Goal: Information Seeking & Learning: Check status

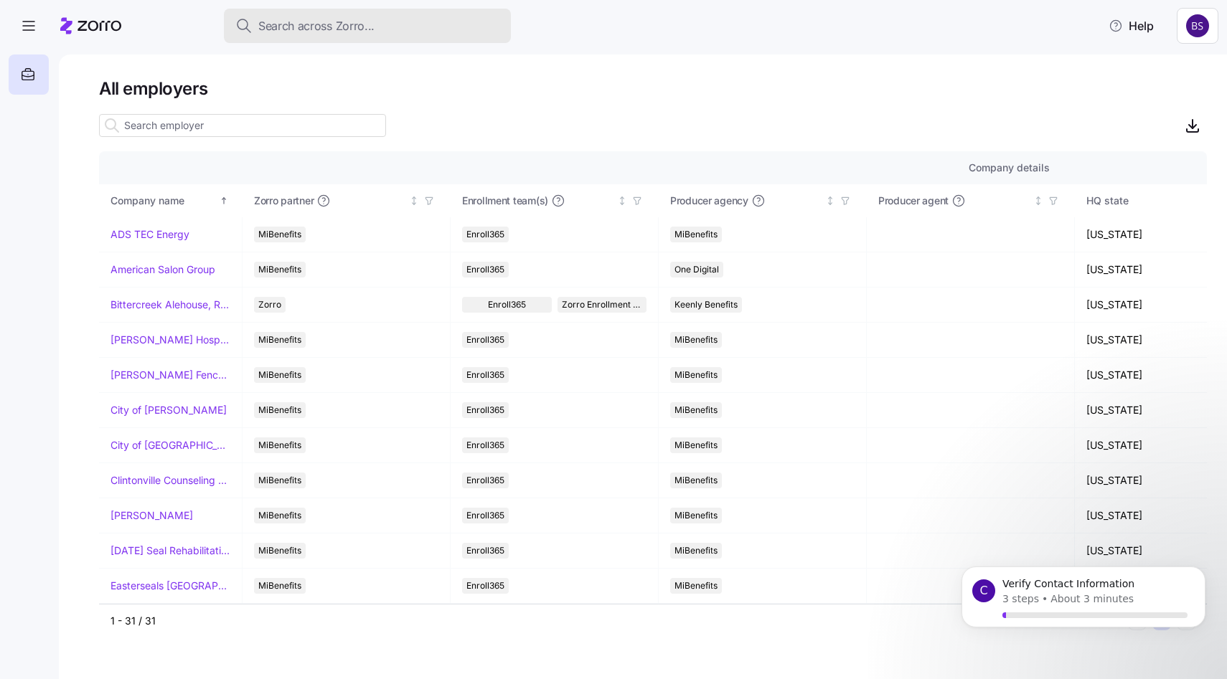
click at [316, 22] on span "Search across Zorro..." at bounding box center [316, 26] width 116 height 18
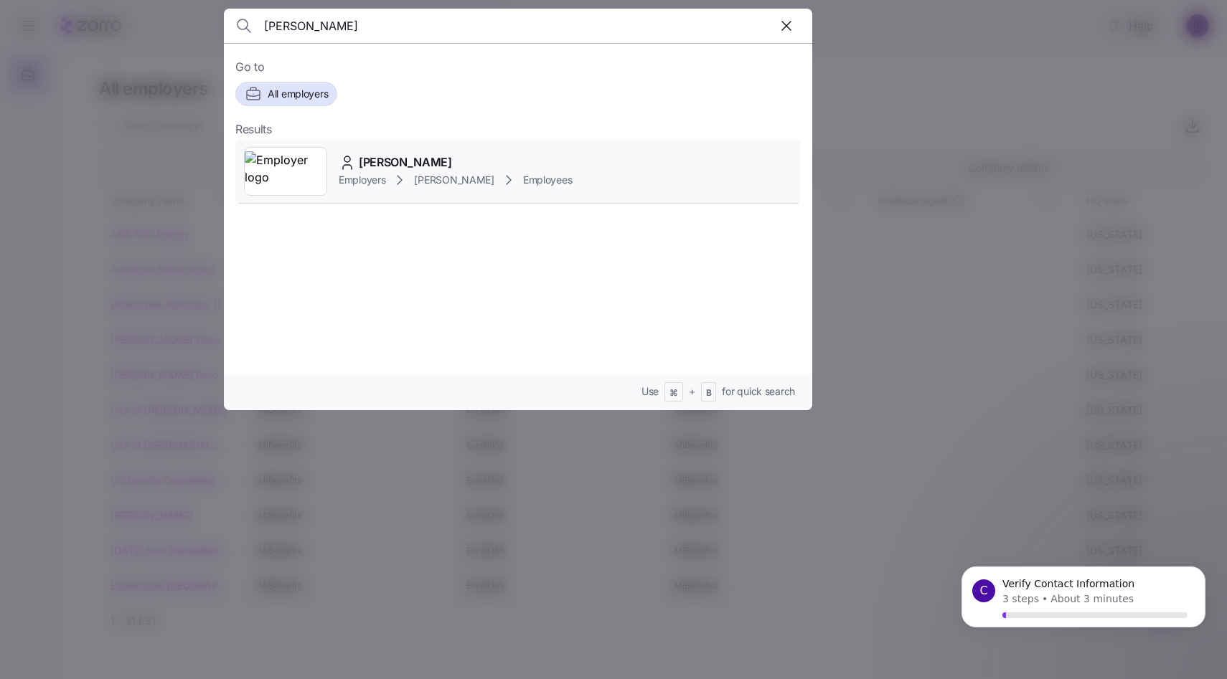
type input "[PERSON_NAME]"
click at [359, 166] on span "[PERSON_NAME]" at bounding box center [405, 163] width 93 height 18
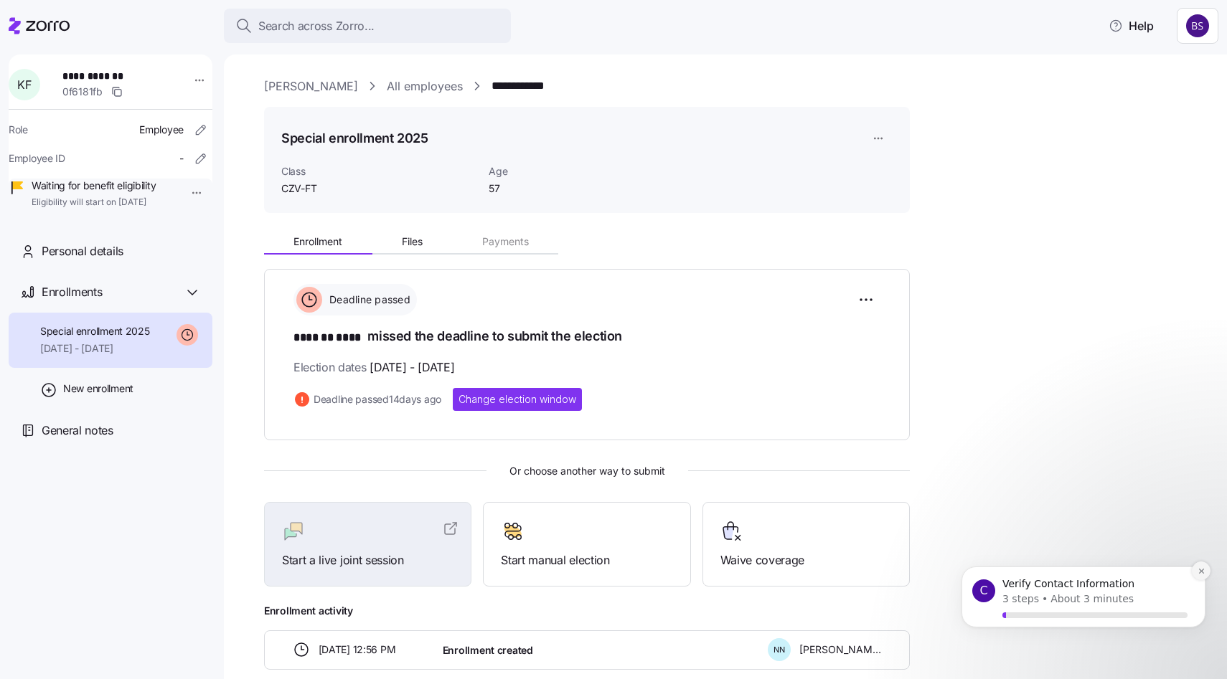
click at [1203, 574] on icon "Dismiss notification" at bounding box center [1202, 572] width 8 height 8
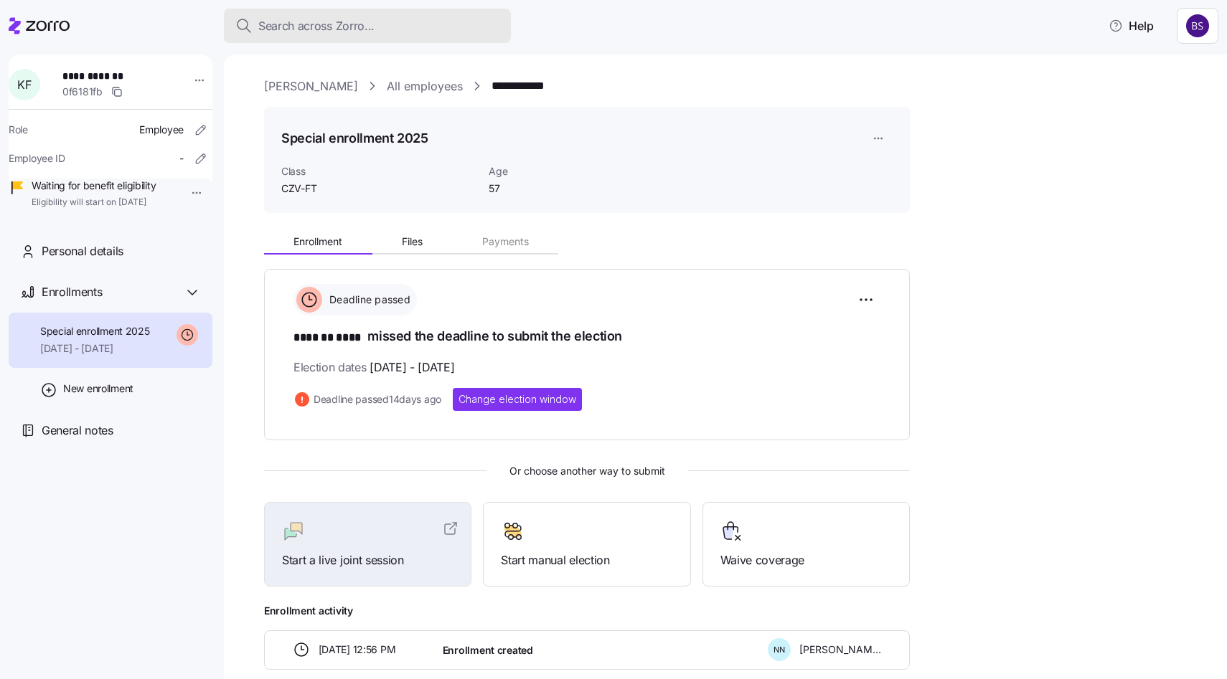
click at [318, 27] on span "Search across Zorro..." at bounding box center [316, 26] width 116 height 18
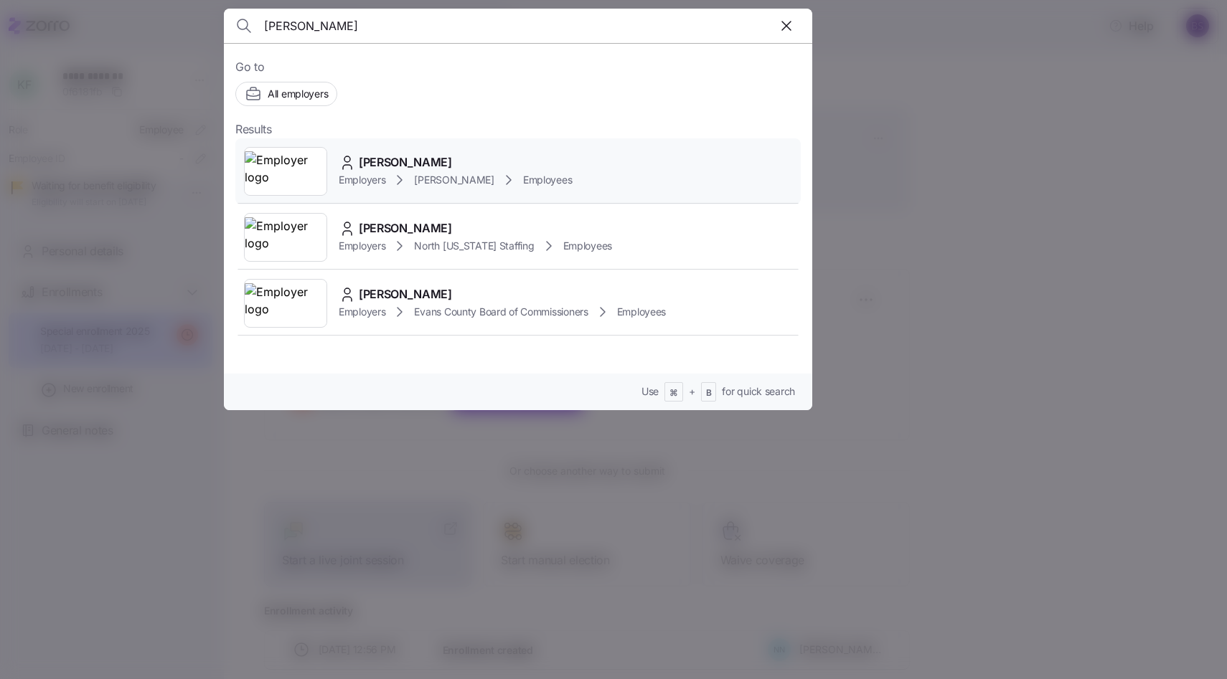
type input "[PERSON_NAME]"
click at [386, 167] on span "[PERSON_NAME]" at bounding box center [405, 163] width 93 height 18
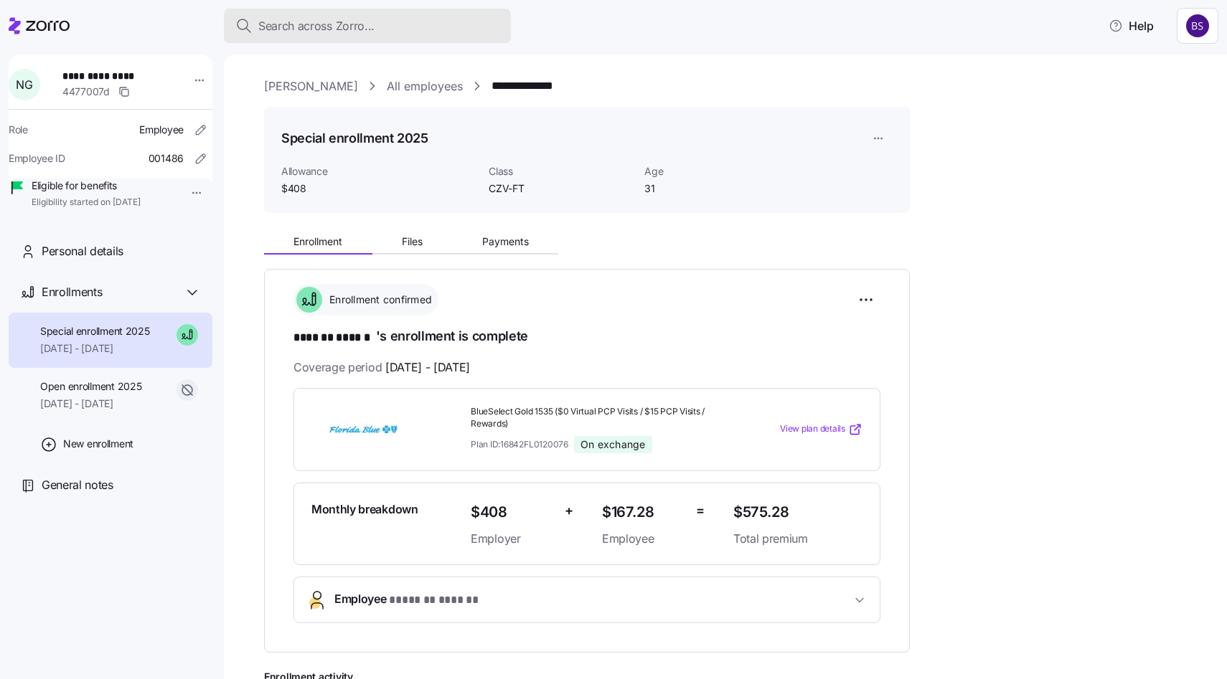
click at [315, 22] on span "Search across Zorro..." at bounding box center [316, 26] width 116 height 18
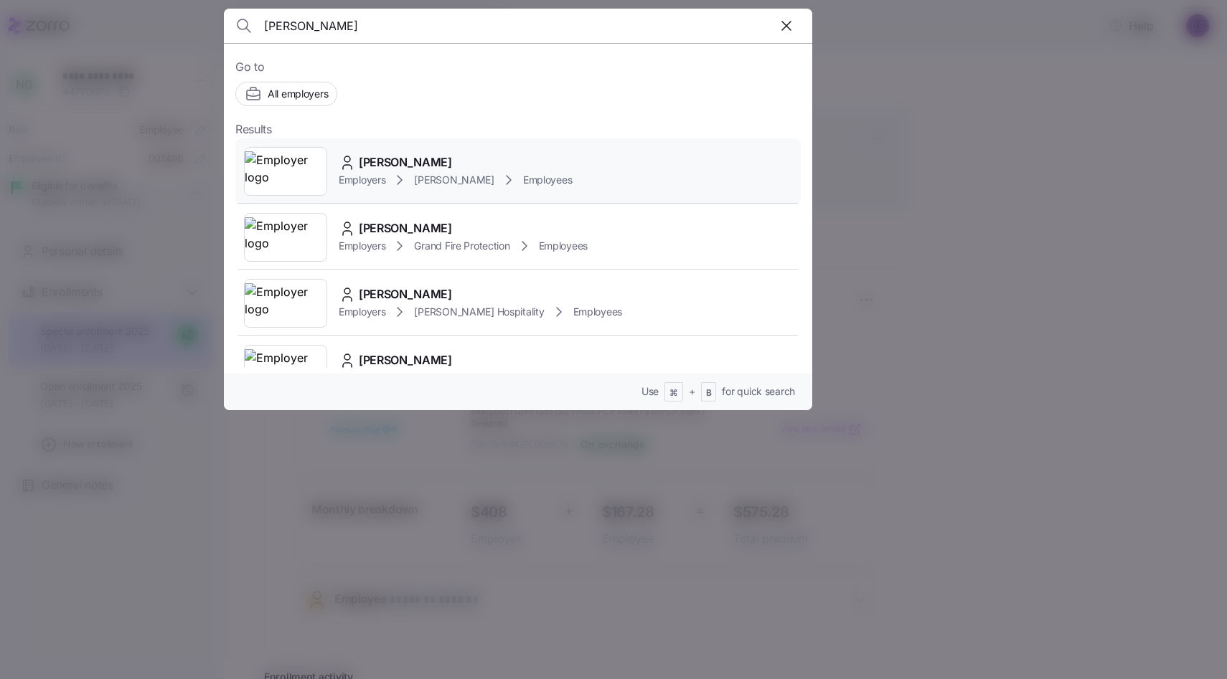
type input "[PERSON_NAME]"
click at [367, 169] on span "[PERSON_NAME]" at bounding box center [405, 163] width 93 height 18
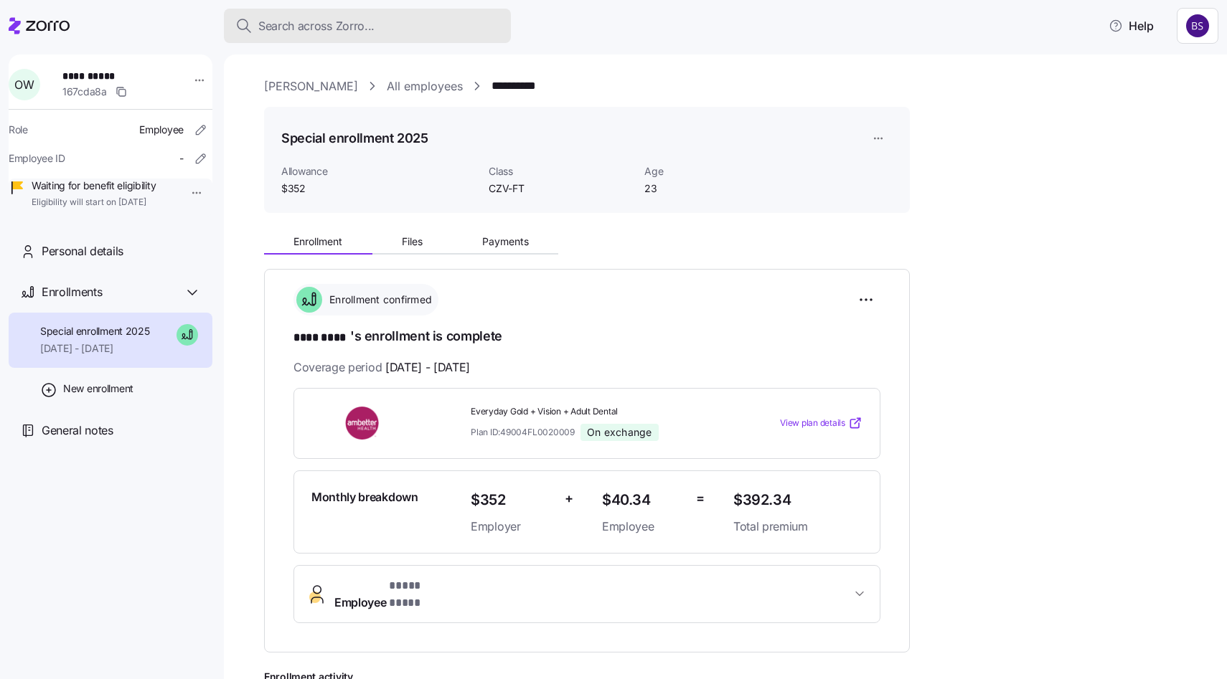
click at [312, 34] on button "Search across Zorro..." at bounding box center [367, 26] width 287 height 34
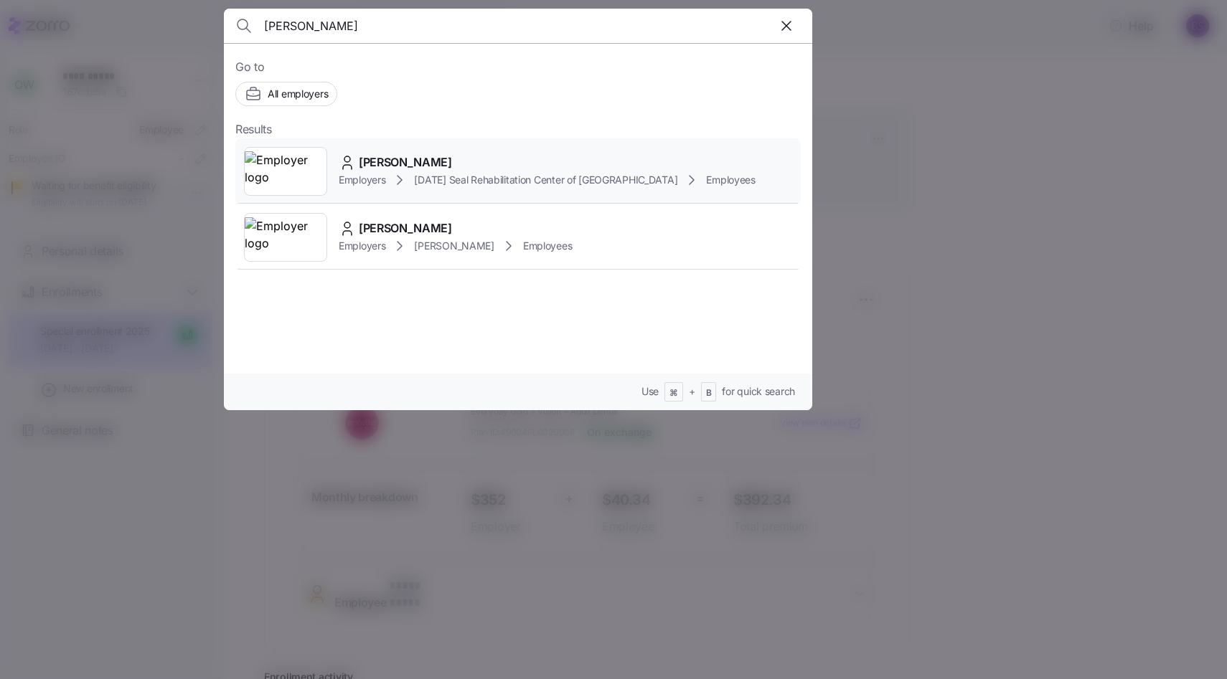
type input "[PERSON_NAME]"
click at [370, 157] on span "[PERSON_NAME]" at bounding box center [405, 163] width 93 height 18
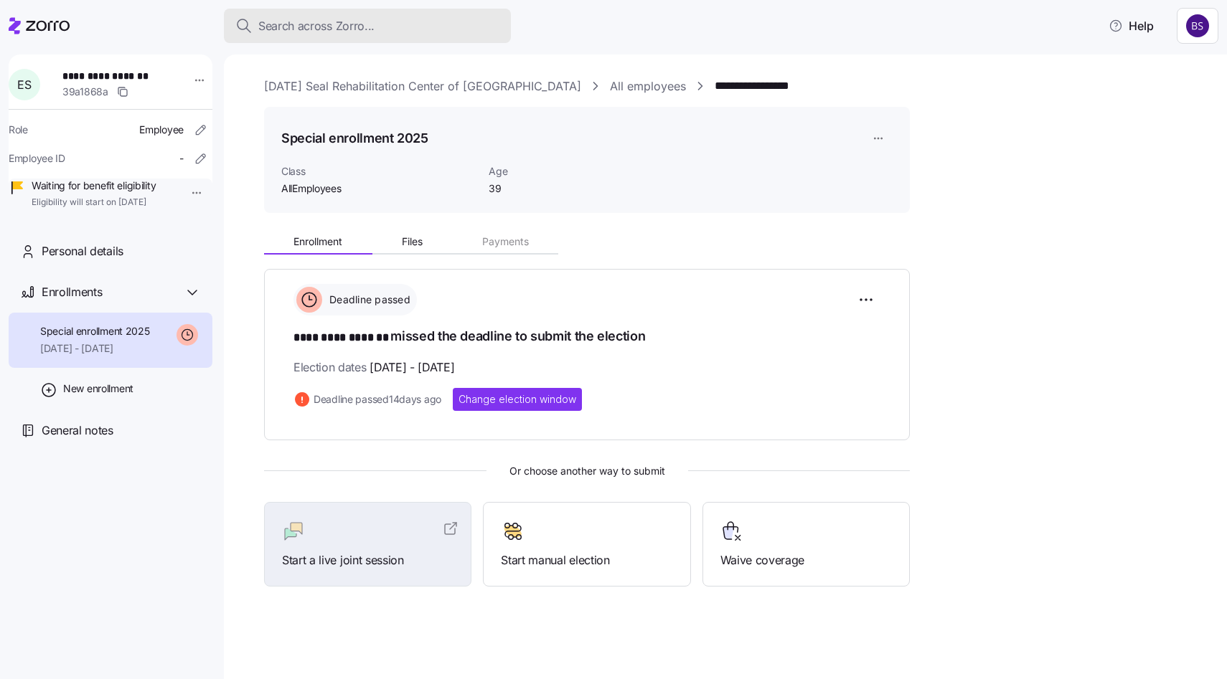
click at [378, 39] on button "Search across Zorro..." at bounding box center [367, 26] width 287 height 34
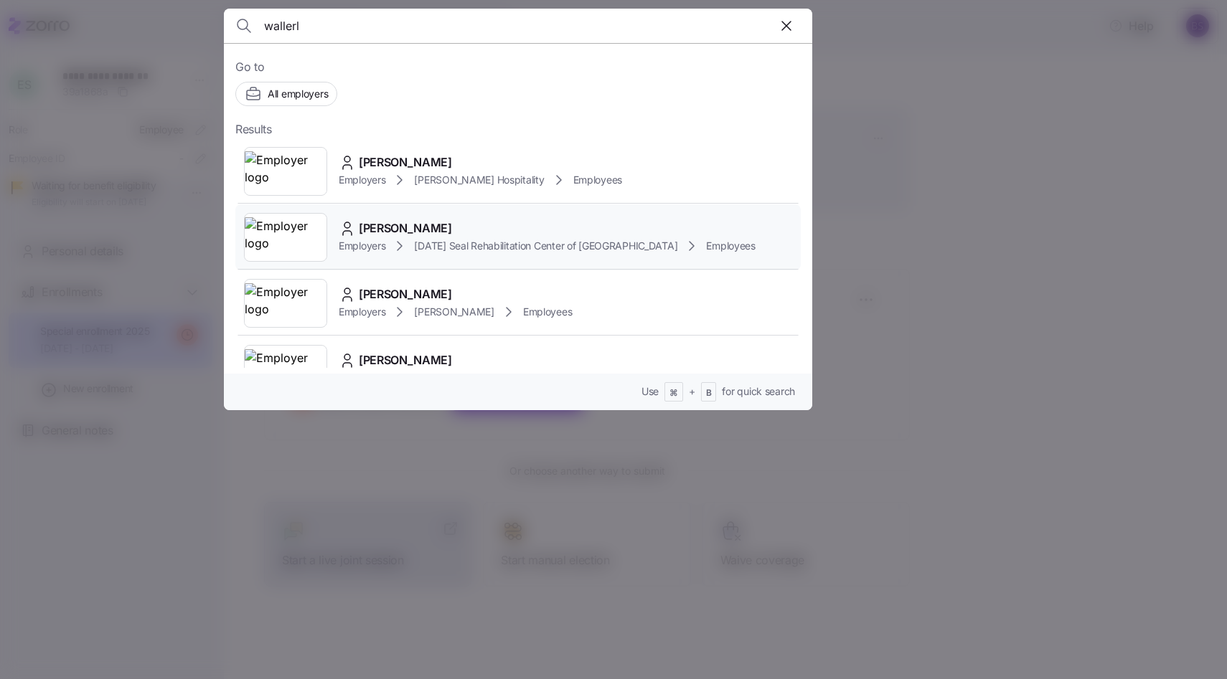
type input "wallerl"
click at [414, 235] on span "[PERSON_NAME]" at bounding box center [405, 229] width 93 height 18
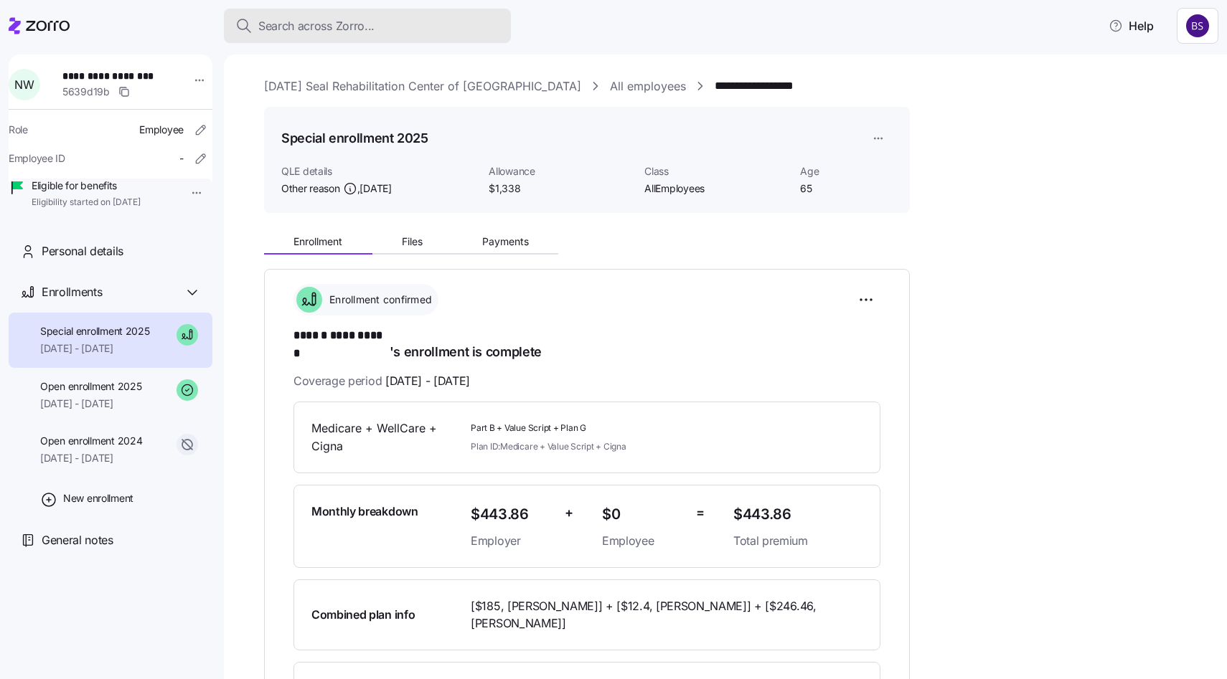
click at [355, 25] on span "Search across Zorro..." at bounding box center [316, 26] width 116 height 18
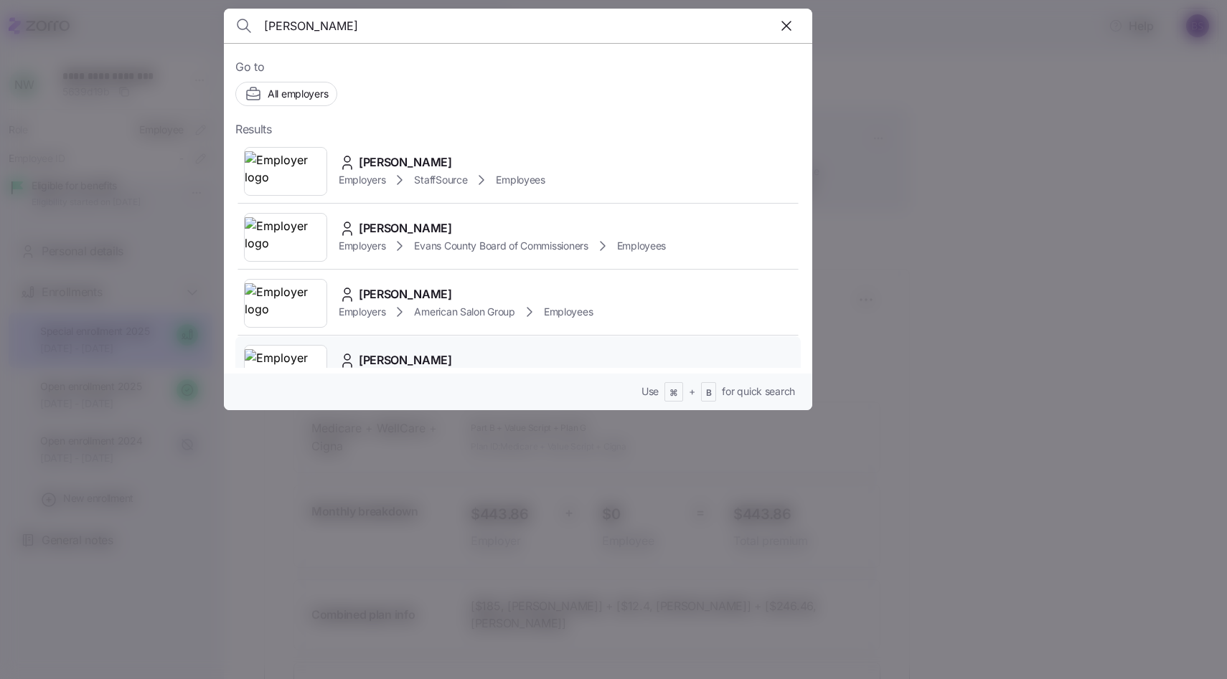
type input "[PERSON_NAME]"
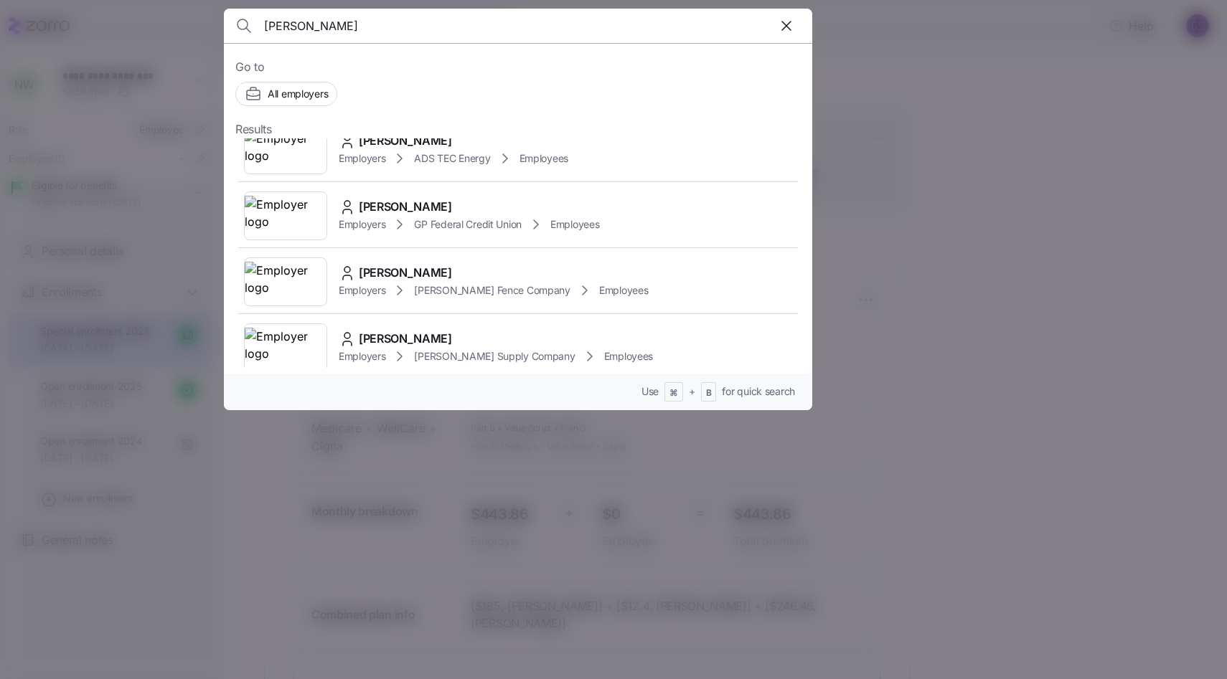
scroll to position [419, 0]
click at [405, 186] on div "[PERSON_NAME] Employers GP Federal Credit Union Employees" at bounding box center [517, 215] width 565 height 66
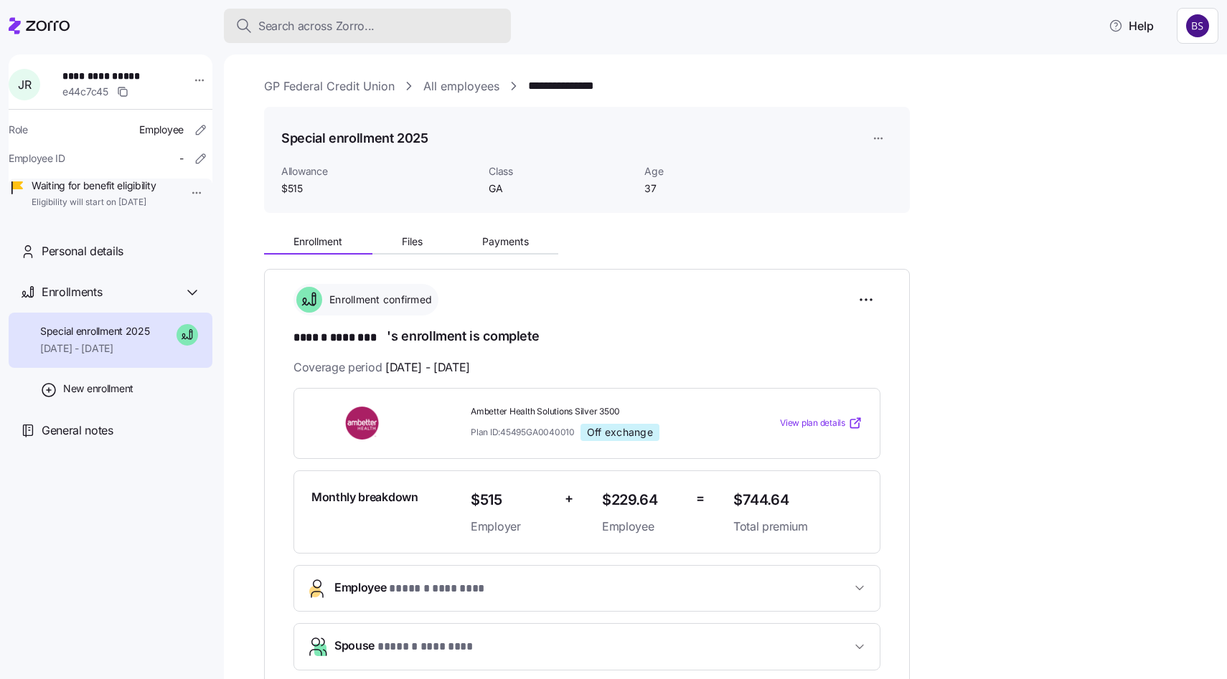
click at [296, 32] on span "Search across Zorro..." at bounding box center [316, 26] width 116 height 18
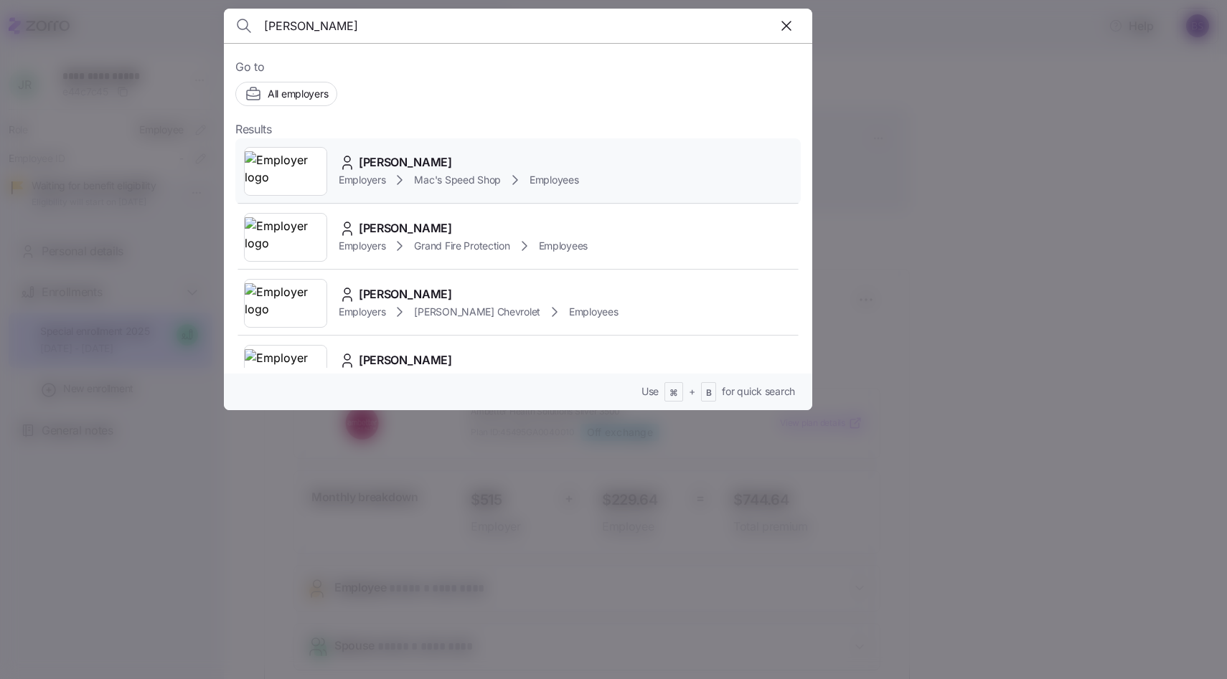
type input "[PERSON_NAME]"
click at [410, 166] on span "[PERSON_NAME]" at bounding box center [405, 163] width 93 height 18
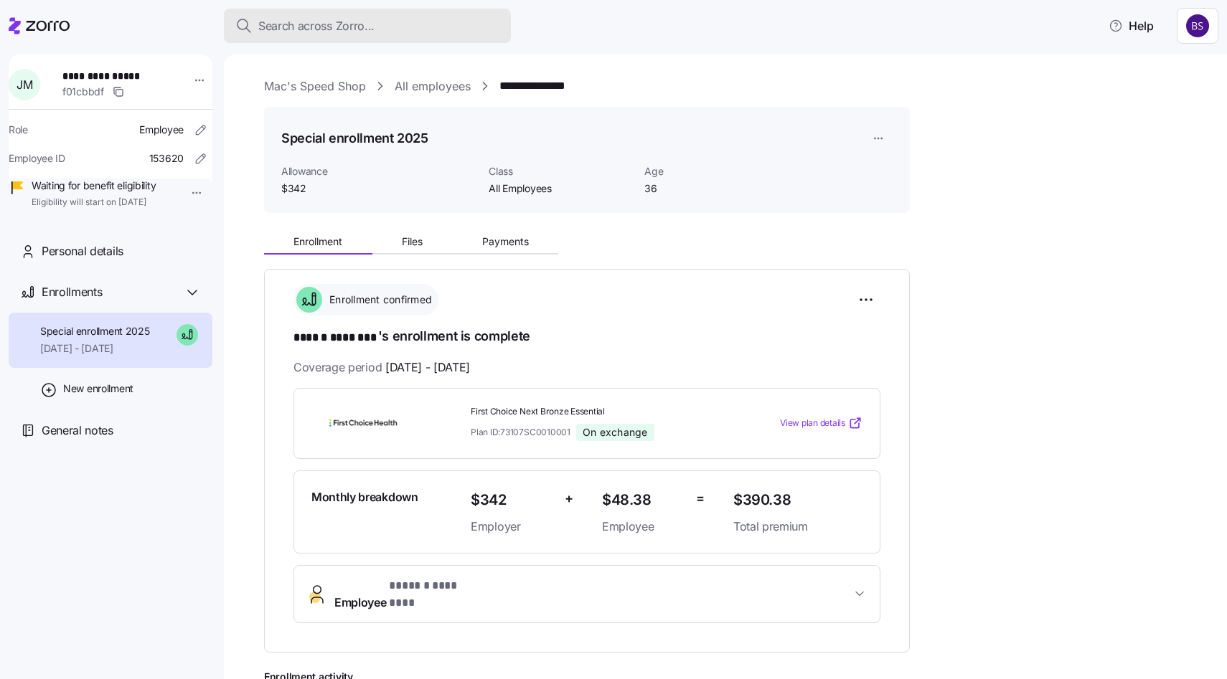
click at [388, 35] on button "Search across Zorro..." at bounding box center [367, 26] width 287 height 34
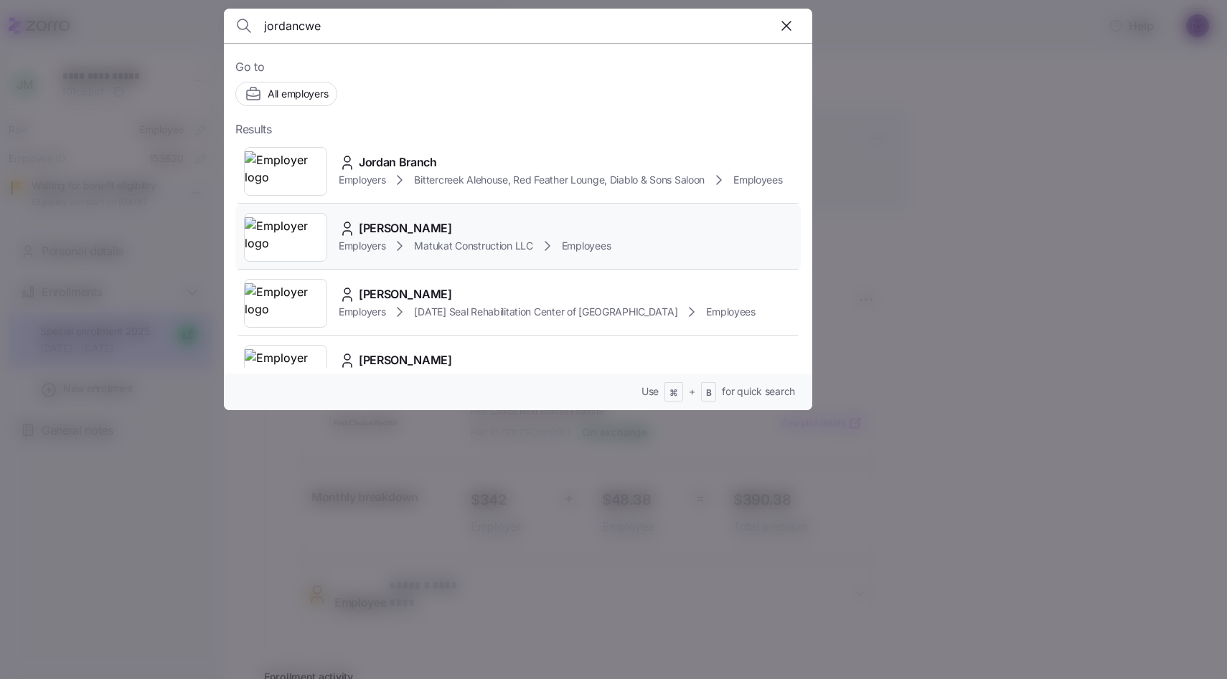
type input "jordancwe"
click at [398, 234] on span "[PERSON_NAME]" at bounding box center [405, 229] width 93 height 18
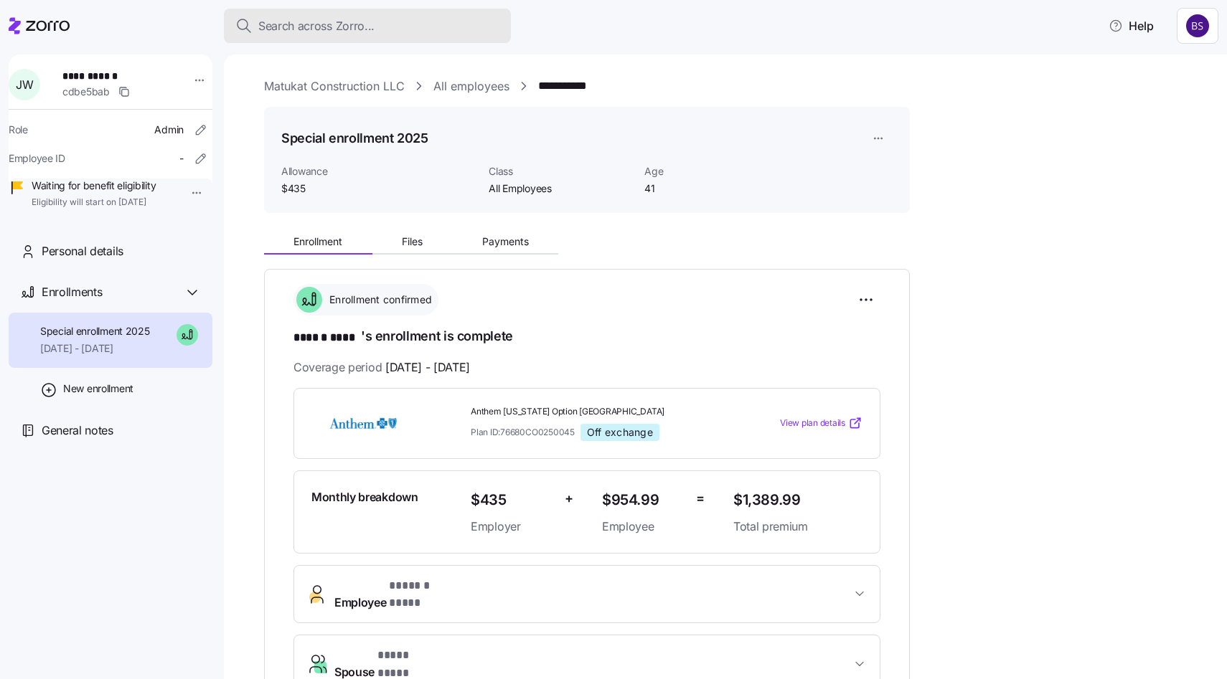
click at [331, 39] on button "Search across Zorro..." at bounding box center [367, 26] width 287 height 34
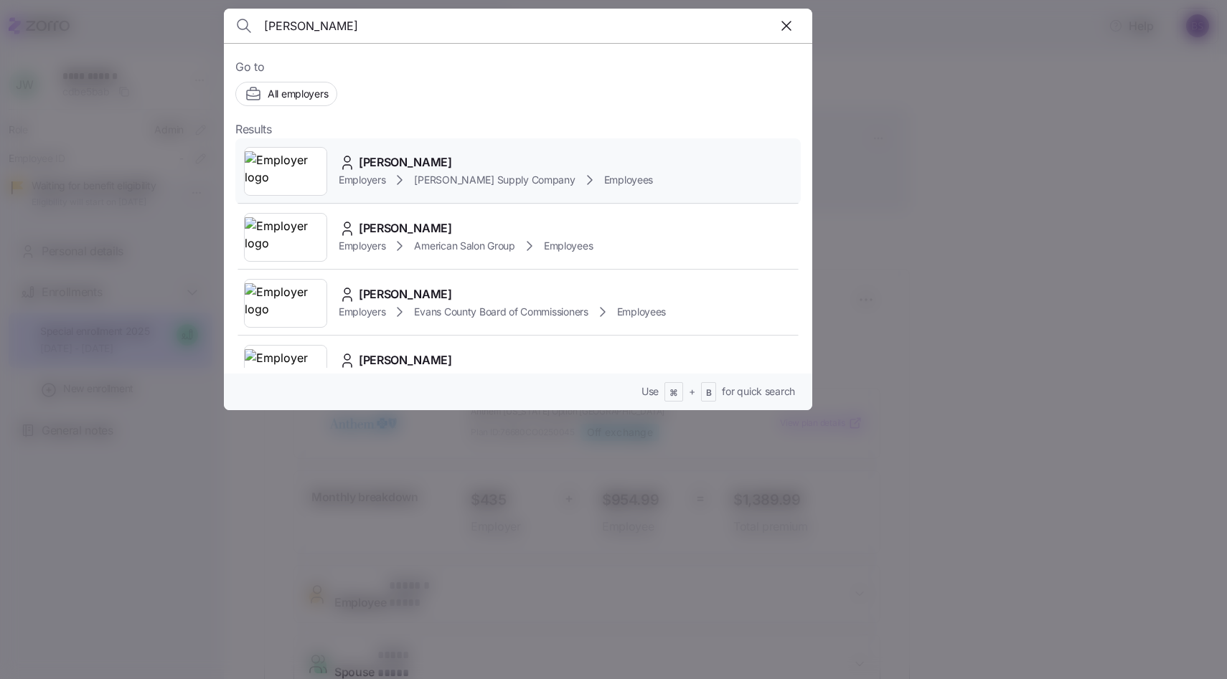
type input "[PERSON_NAME]"
click at [404, 165] on span "[PERSON_NAME]" at bounding box center [405, 163] width 93 height 18
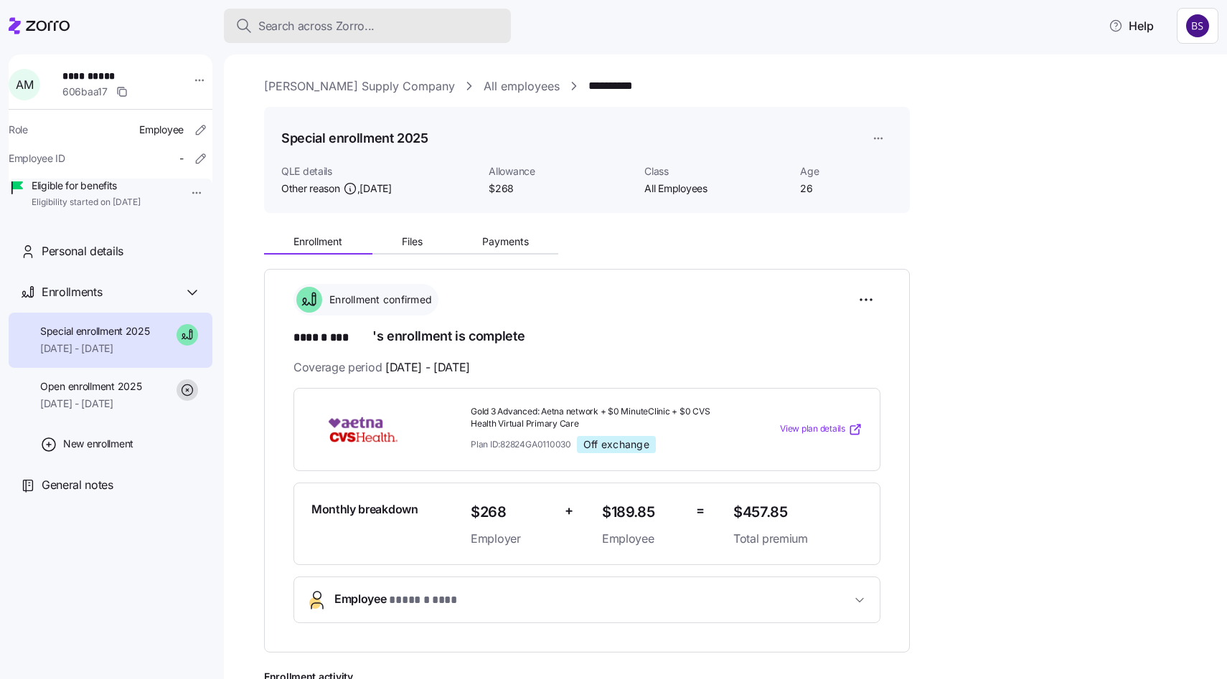
click at [334, 32] on span "Search across Zorro..." at bounding box center [316, 26] width 116 height 18
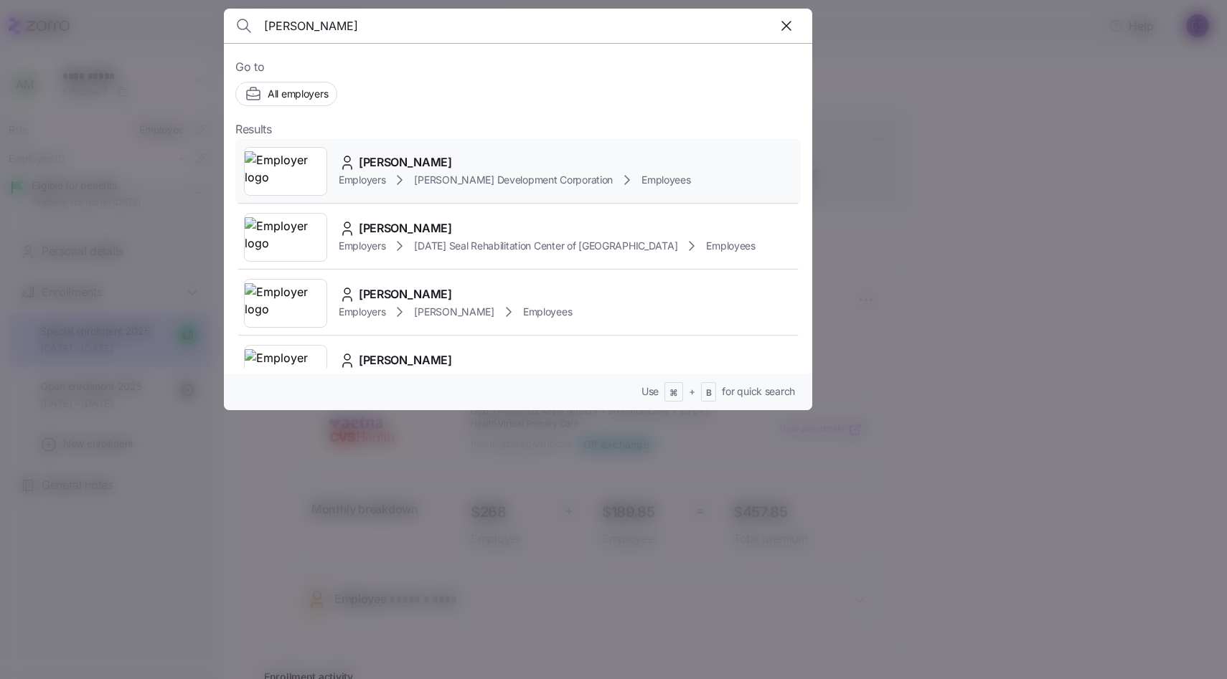
type input "[PERSON_NAME]"
click at [382, 164] on span "[PERSON_NAME]" at bounding box center [405, 163] width 93 height 18
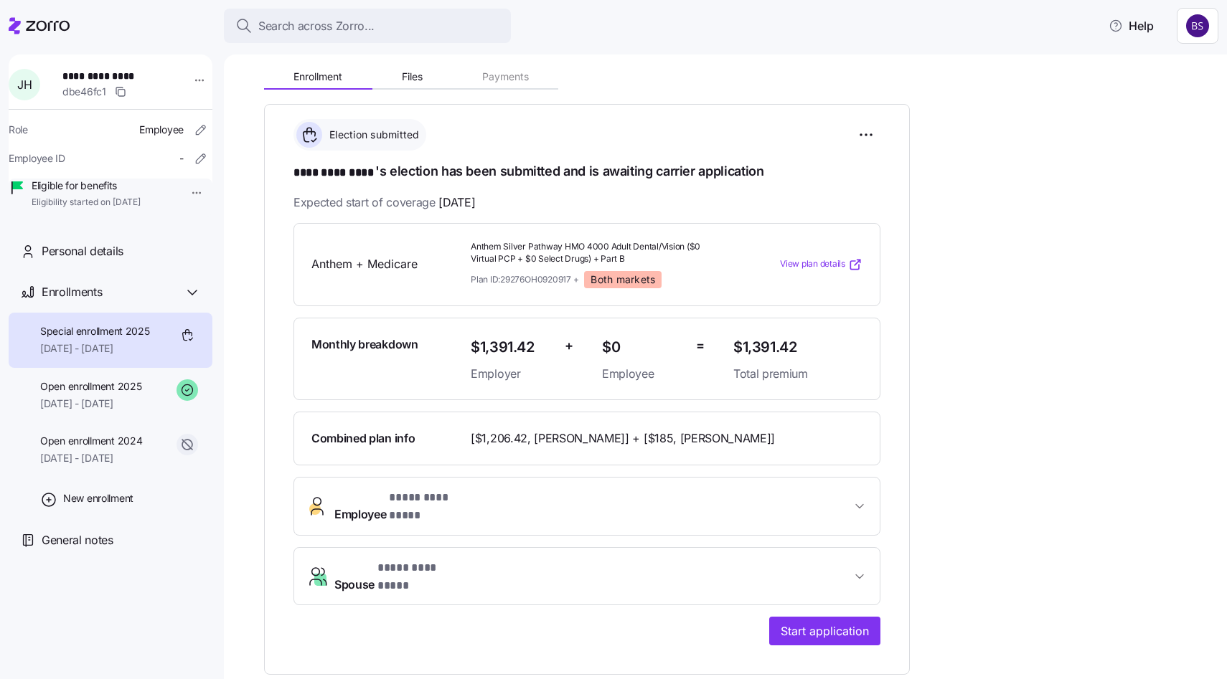
scroll to position [164, 0]
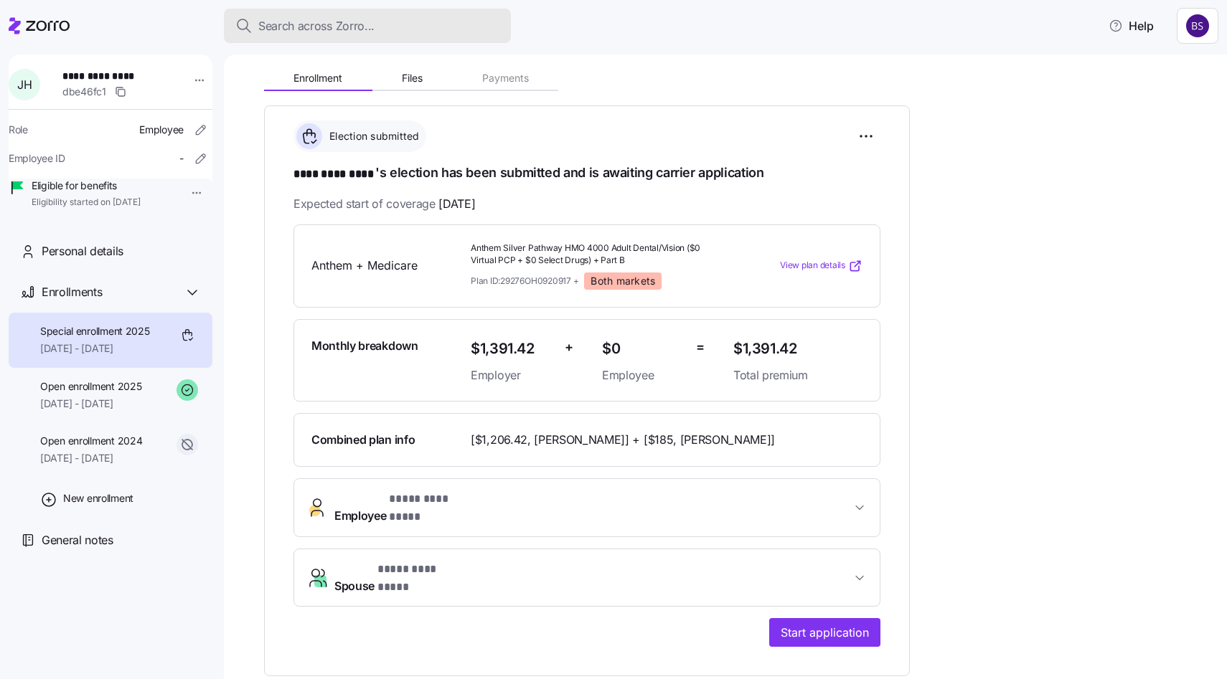
click at [319, 41] on button "Search across Zorro..." at bounding box center [367, 26] width 287 height 34
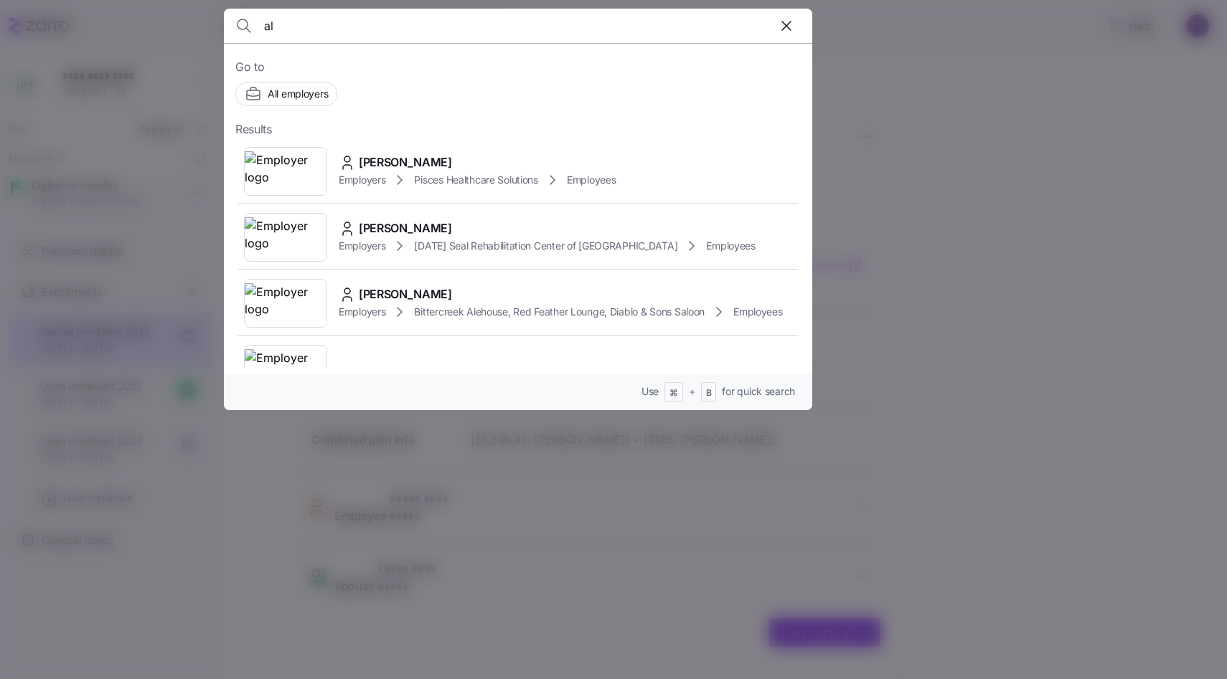
type input "a"
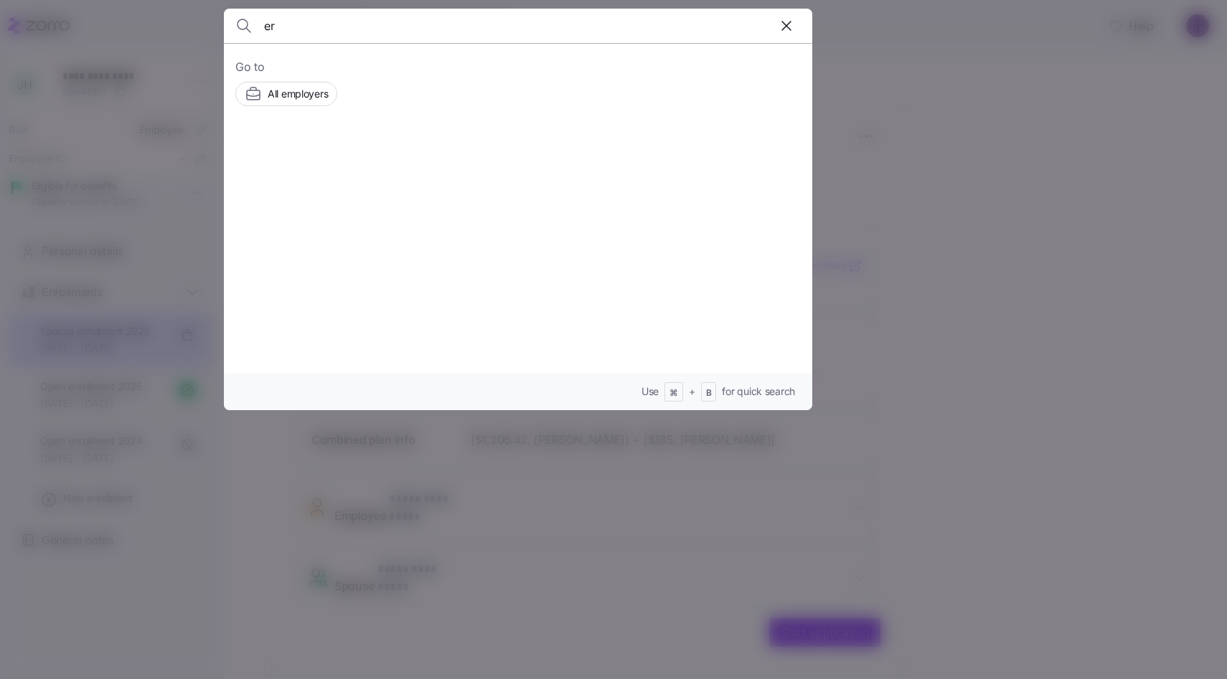
type input "e"
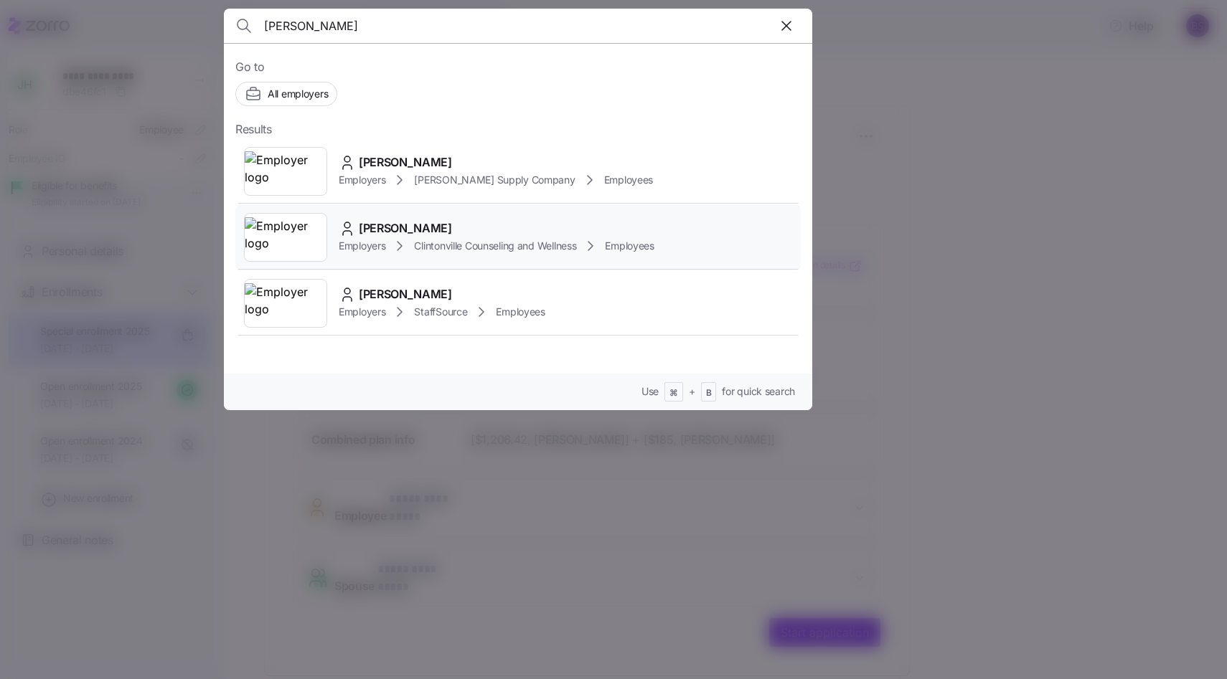
type input "[PERSON_NAME]"
click at [392, 223] on span "[PERSON_NAME]" at bounding box center [405, 229] width 93 height 18
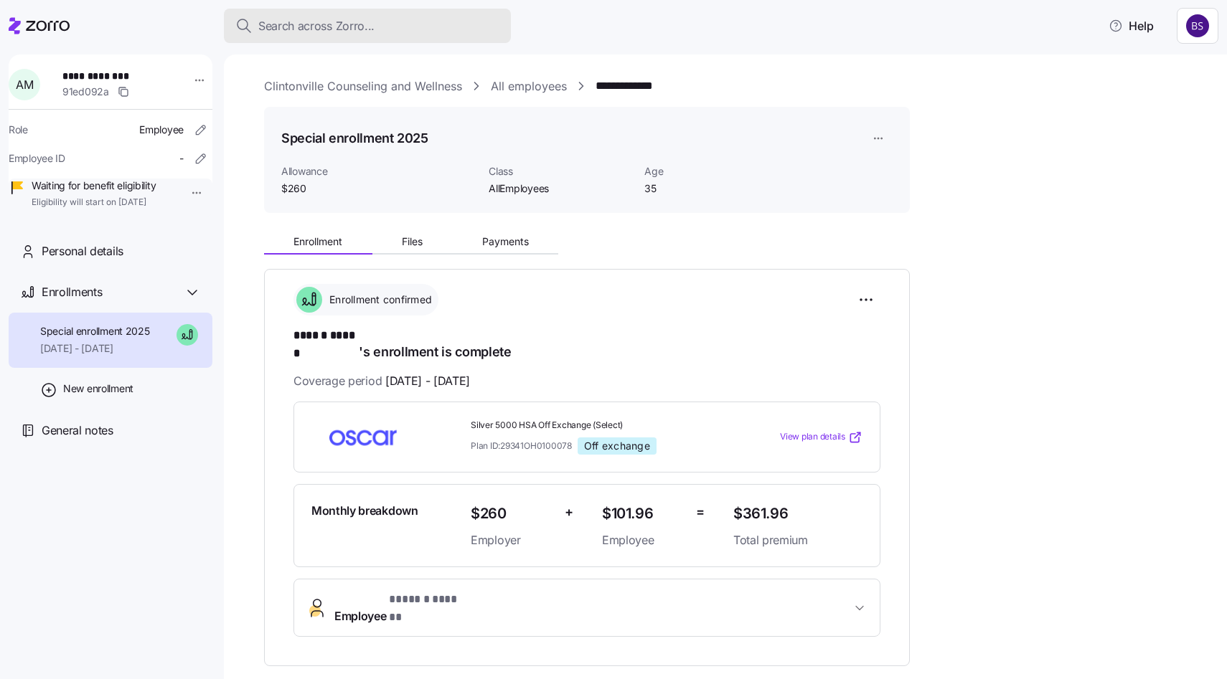
click at [338, 37] on button "Search across Zorro..." at bounding box center [367, 26] width 287 height 34
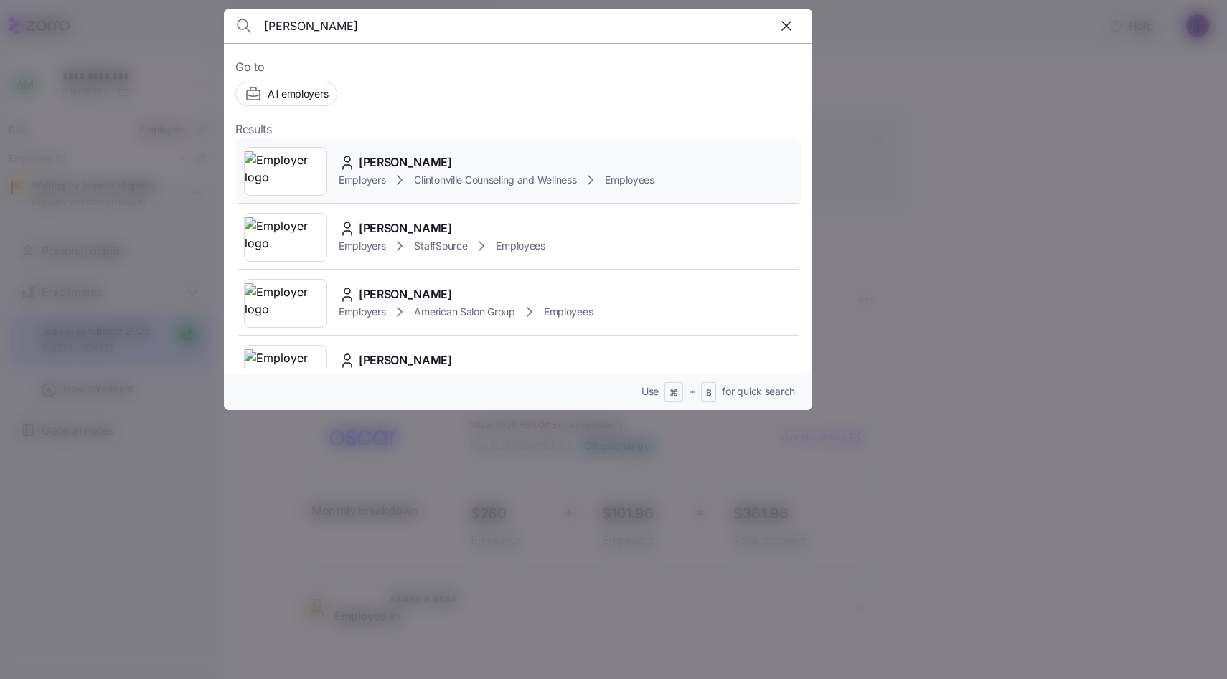
type input "[PERSON_NAME]"
click at [384, 168] on span "[PERSON_NAME]" at bounding box center [405, 163] width 93 height 18
